Goal: Transaction & Acquisition: Obtain resource

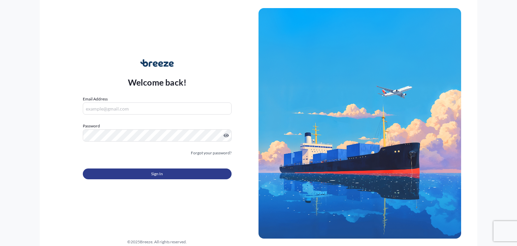
type input "[PERSON_NAME][EMAIL_ADDRESS][DOMAIN_NAME]"
click at [164, 176] on button "Sign In" at bounding box center [157, 173] width 149 height 11
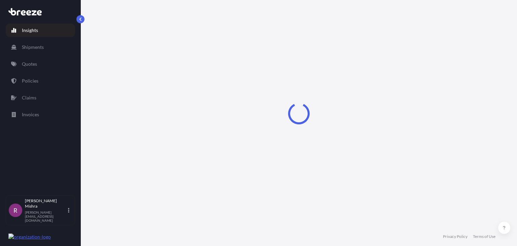
select select "2025"
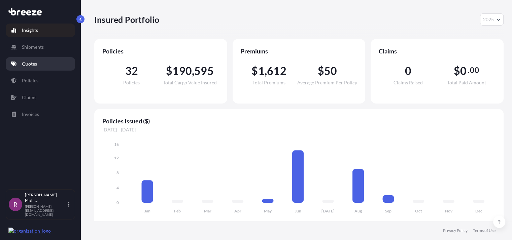
click at [24, 68] on link "Quotes" at bounding box center [40, 63] width 69 height 13
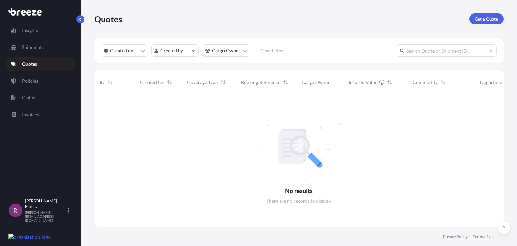
scroll to position [151, 404]
click at [482, 22] on link "Get a Quote" at bounding box center [486, 18] width 34 height 11
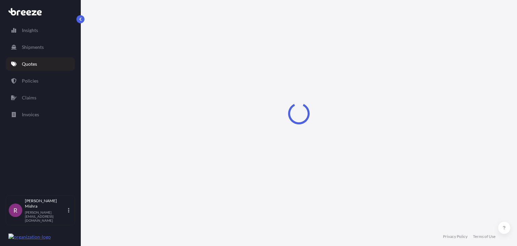
scroll to position [11, 0]
select select "Sea"
select select "1"
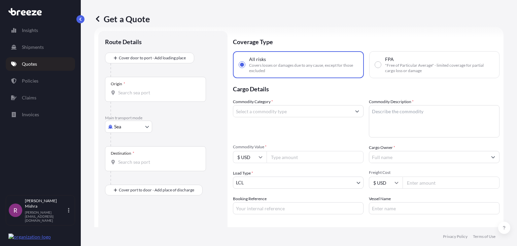
click at [377, 64] on input "FPA "Free of Particular Average" - limited coverage for partial cargo loss or d…" at bounding box center [378, 65] width 6 height 6
radio input "true"
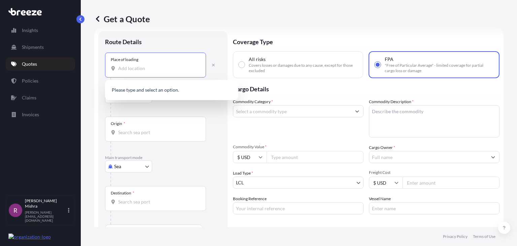
click at [124, 66] on input "Place of loading" at bounding box center [157, 68] width 79 height 7
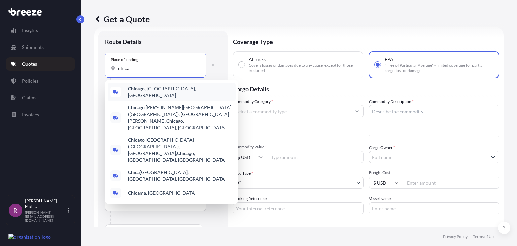
click at [159, 91] on span "Chica go, [GEOGRAPHIC_DATA], [GEOGRAPHIC_DATA]" at bounding box center [180, 91] width 105 height 13
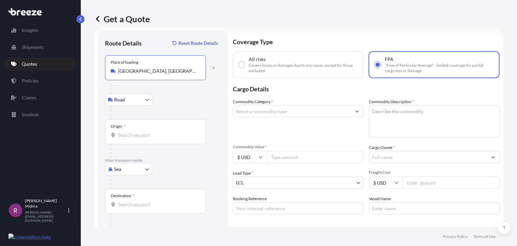
type input "[GEOGRAPHIC_DATA], [GEOGRAPHIC_DATA], [GEOGRAPHIC_DATA]"
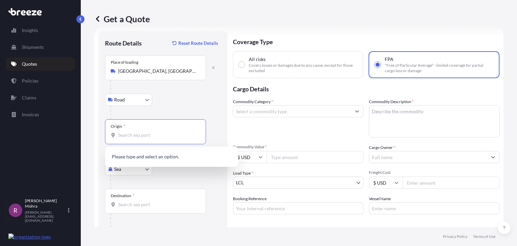
click at [130, 135] on input "Origin *" at bounding box center [157, 135] width 79 height 7
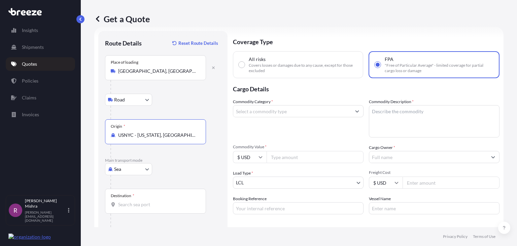
type input "USNYC - [US_STATE], [GEOGRAPHIC_DATA]"
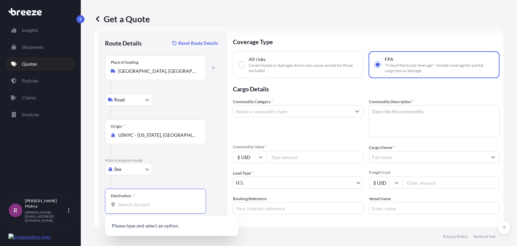
click at [132, 204] on input "Destination *" at bounding box center [157, 204] width 79 height 7
click at [139, 204] on input "Destination * Please select a destination" at bounding box center [157, 204] width 79 height 7
click at [136, 201] on input "Destination * Please select a destination" at bounding box center [157, 204] width 79 height 7
paste input "[GEOGRAPHIC_DATA]"
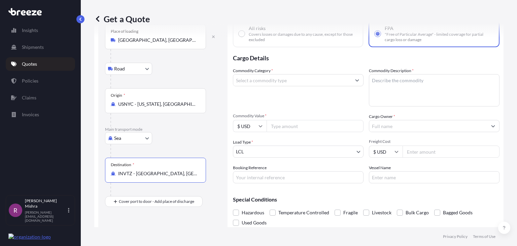
scroll to position [43, 0]
type input "INVTZ - [GEOGRAPHIC_DATA], [GEOGRAPHIC_DATA]"
click at [248, 78] on input "Commodity Category *" at bounding box center [292, 79] width 118 height 12
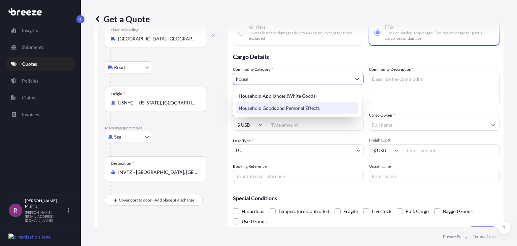
click at [260, 106] on div "Household Goods and Personal Effects" at bounding box center [297, 108] width 122 height 12
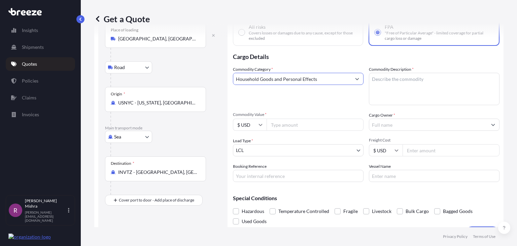
click at [265, 78] on input "Household Goods and Personal Effects" at bounding box center [292, 79] width 118 height 12
type input "Household Goods and Personal Effects"
click at [382, 84] on textarea "Commodity Description *" at bounding box center [434, 89] width 131 height 32
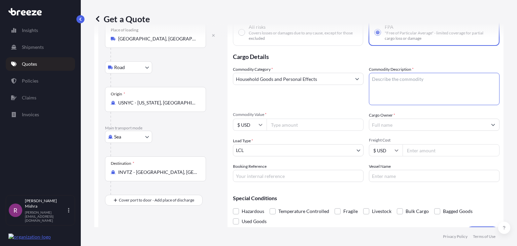
paste textarea "Household Goods and Personal Effects"
type textarea "Household Goods and Personal Effects"
click at [295, 127] on input "Commodity Value *" at bounding box center [314, 124] width 97 height 12
type input "5550"
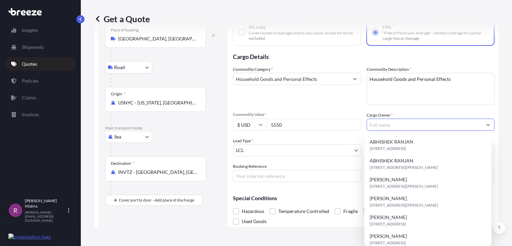
click at [387, 122] on input "Cargo Owner *" at bounding box center [424, 124] width 115 height 12
paste input "[PERSON_NAME] [PERSON_NAME] [PERSON_NAME]"
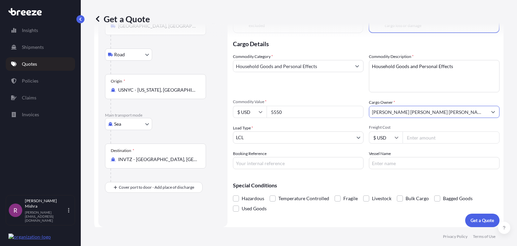
scroll to position [57, 0]
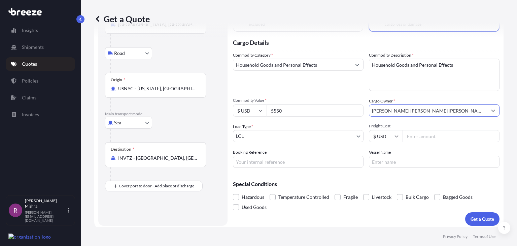
type input "[PERSON_NAME] [PERSON_NAME] [PERSON_NAME]"
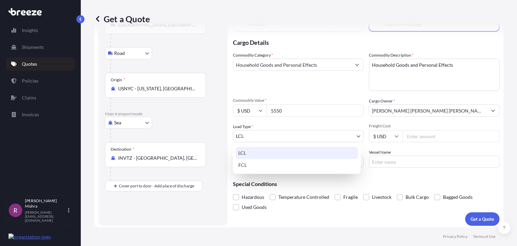
click at [267, 133] on body "1 option available. Insights Shipments Quotes Policies Claims Invoices R [PERSO…" at bounding box center [258, 123] width 517 height 246
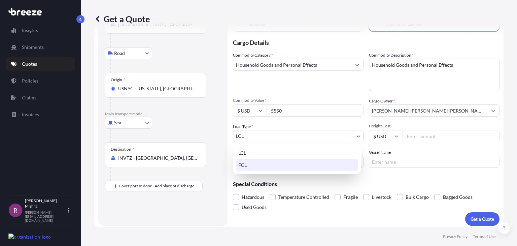
click at [268, 164] on div "FCL" at bounding box center [297, 165] width 122 height 12
select select "2"
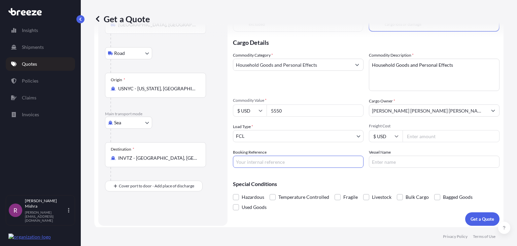
click at [251, 161] on input "Booking Reference" at bounding box center [298, 161] width 131 height 12
paste input "GIS008293-01"
type input "GIS008293-01"
click at [397, 181] on p "Special Conditions" at bounding box center [366, 183] width 266 height 5
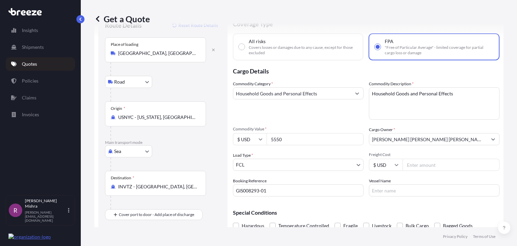
scroll to position [29, 0]
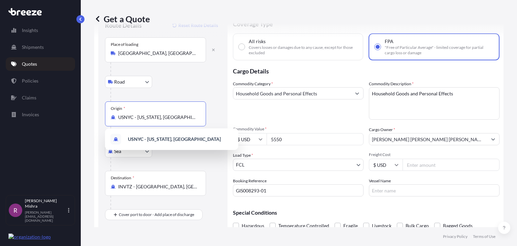
click at [176, 117] on input "USNYC - [US_STATE], [GEOGRAPHIC_DATA]" at bounding box center [157, 117] width 79 height 7
click at [167, 117] on input "USNYC - [US_STATE], [GEOGRAPHIC_DATA]" at bounding box center [157, 117] width 79 height 7
click at [509, 112] on div "Get a Quote Route Details Reset Route Details Place of loading [GEOGRAPHIC_DATA…" at bounding box center [299, 113] width 436 height 227
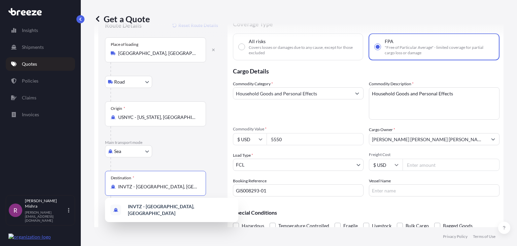
click at [148, 186] on input "INVTZ - [GEOGRAPHIC_DATA], [GEOGRAPHIC_DATA]" at bounding box center [157, 186] width 79 height 7
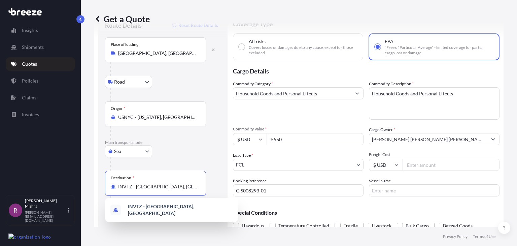
click at [148, 186] on input "INVTZ - [GEOGRAPHIC_DATA], [GEOGRAPHIC_DATA]" at bounding box center [157, 186] width 79 height 7
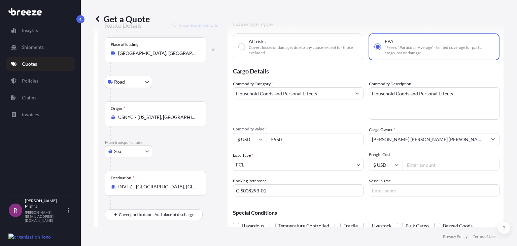
click at [504, 89] on div "Get a Quote Route Details Reset Route Details Place of loading [GEOGRAPHIC_DATA…" at bounding box center [299, 113] width 436 height 227
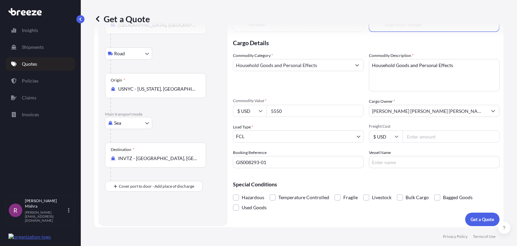
scroll to position [60, 0]
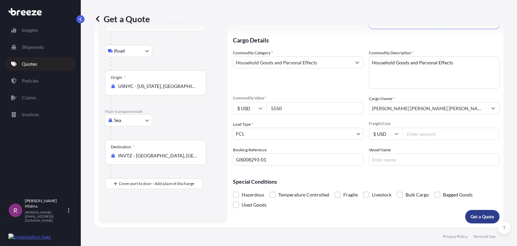
click at [470, 217] on p "Get a Quote" at bounding box center [482, 216] width 24 height 7
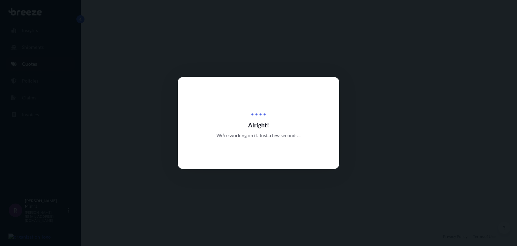
select select "Road"
select select "Sea"
select select "2"
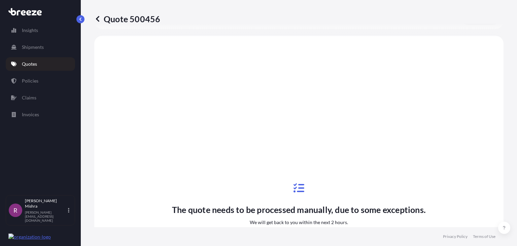
scroll to position [259, 0]
